Goal: Navigation & Orientation: Find specific page/section

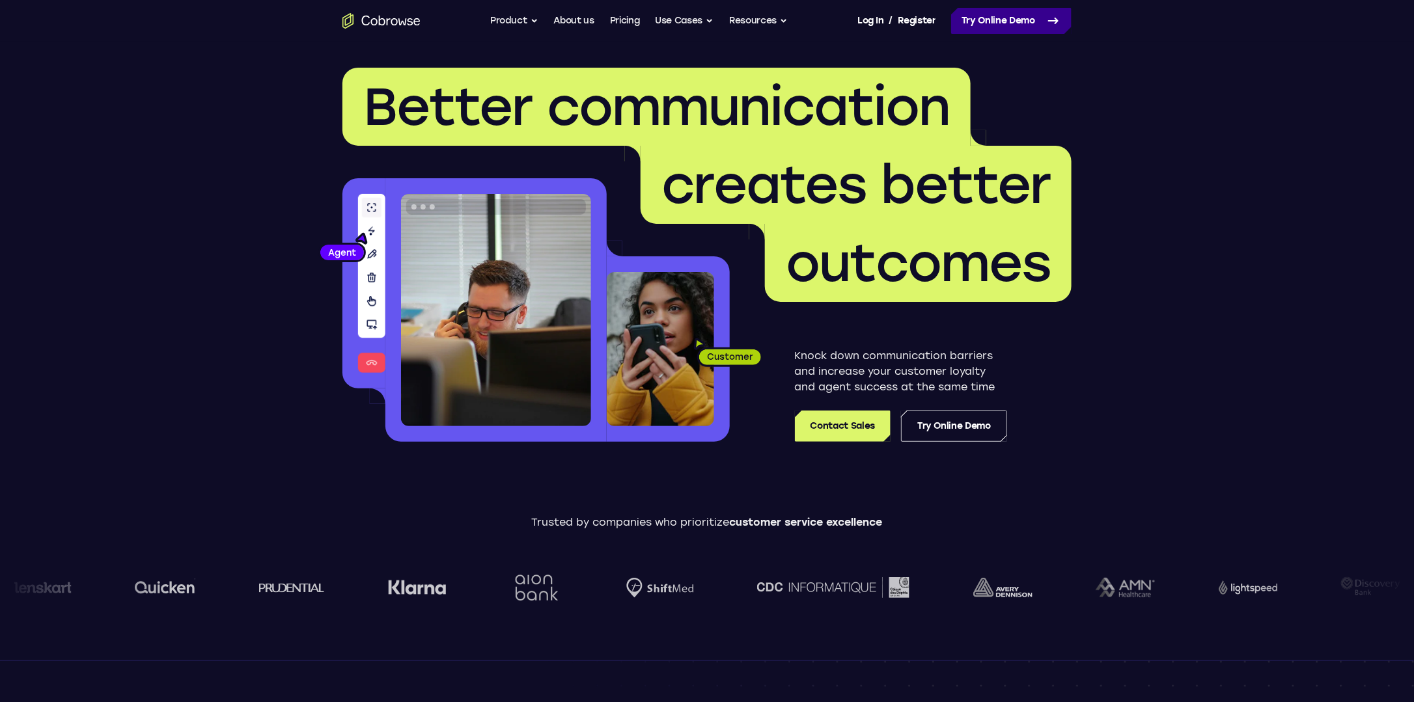
click at [987, 19] on link "Try Online Demo" at bounding box center [1011, 21] width 120 height 26
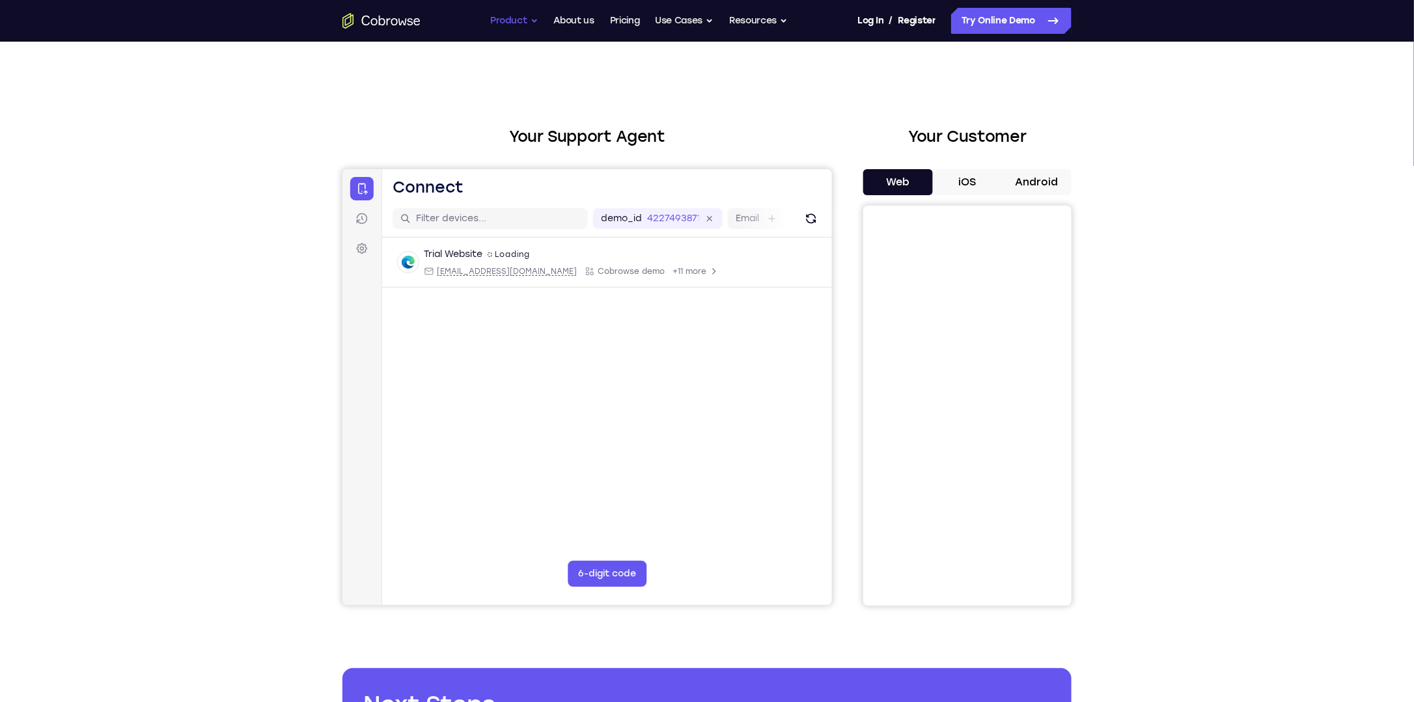
click at [511, 21] on button "Product" at bounding box center [514, 21] width 48 height 26
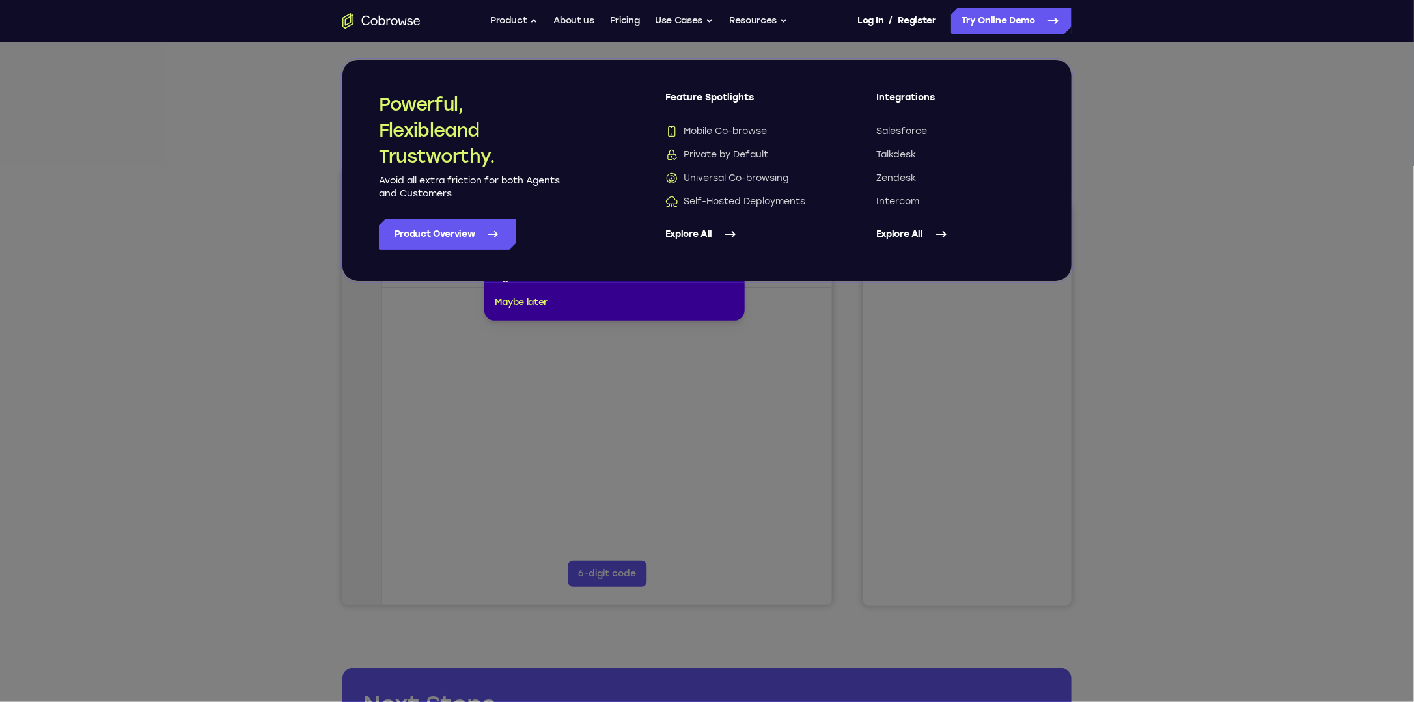
click at [912, 235] on link "Explore All" at bounding box center [955, 234] width 159 height 31
